Goal: Communication & Community: Participate in discussion

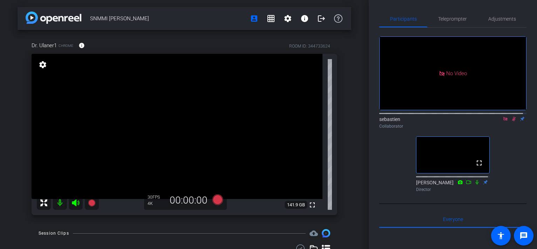
click at [503, 122] on icon at bounding box center [505, 119] width 6 height 5
click at [502, 122] on icon at bounding box center [505, 119] width 6 height 5
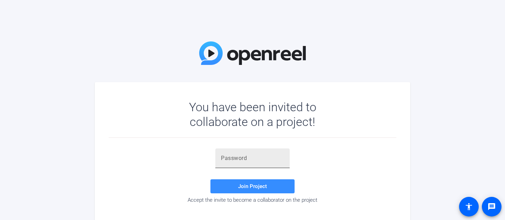
click at [256, 159] on input "text" at bounding box center [252, 158] width 63 height 8
paste input "(ReTRF"
type input "(ReTRF"
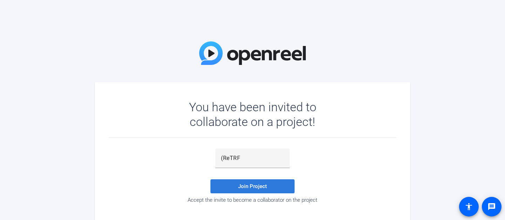
click at [261, 187] on span "Join Project" at bounding box center [252, 186] width 29 height 6
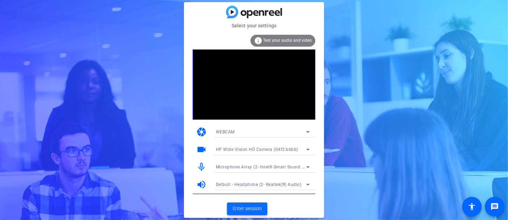
click at [251, 207] on span "Enter session" at bounding box center [247, 208] width 29 height 7
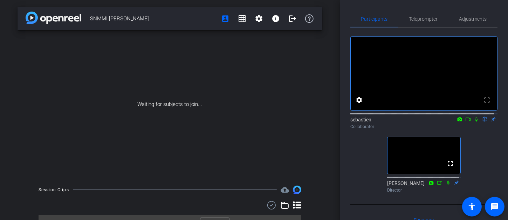
click at [475, 122] on icon at bounding box center [476, 119] width 3 height 5
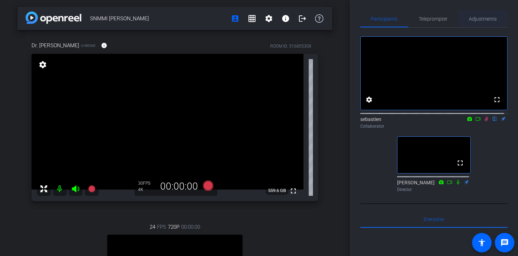
click at [483, 20] on span "Adjustments" at bounding box center [483, 18] width 28 height 5
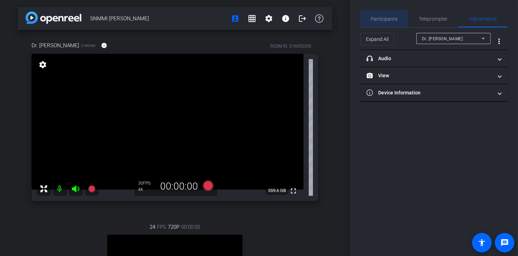
click at [387, 21] on span "Participants" at bounding box center [384, 18] width 27 height 5
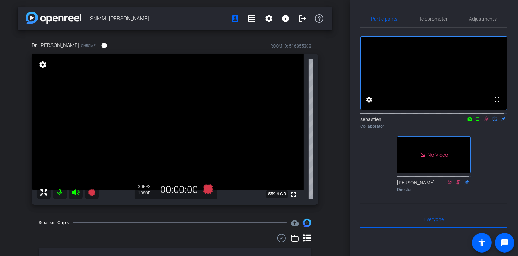
click at [485, 122] on icon at bounding box center [487, 119] width 4 height 5
